Goal: Task Accomplishment & Management: Complete application form

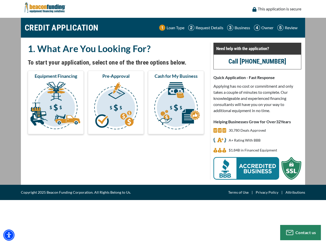
click at [9, 235] on img "Accessibility Menu" at bounding box center [8, 235] width 11 height 11
click at [56, 107] on body "Skip to main content Enable accessibility for low vision Open the accessibility…" at bounding box center [163, 122] width 326 height 244
click at [116, 107] on body "Skip to main content Enable accessibility for low vision Open the accessibility…" at bounding box center [163, 122] width 326 height 244
click at [176, 107] on body "Skip to main content Enable accessibility for low vision Open the accessibility…" at bounding box center [163, 122] width 326 height 244
click at [300, 233] on body "Skip to main content Enable accessibility for low vision Open the accessibility…" at bounding box center [163, 122] width 326 height 244
